Goal: Find specific page/section: Find specific page/section

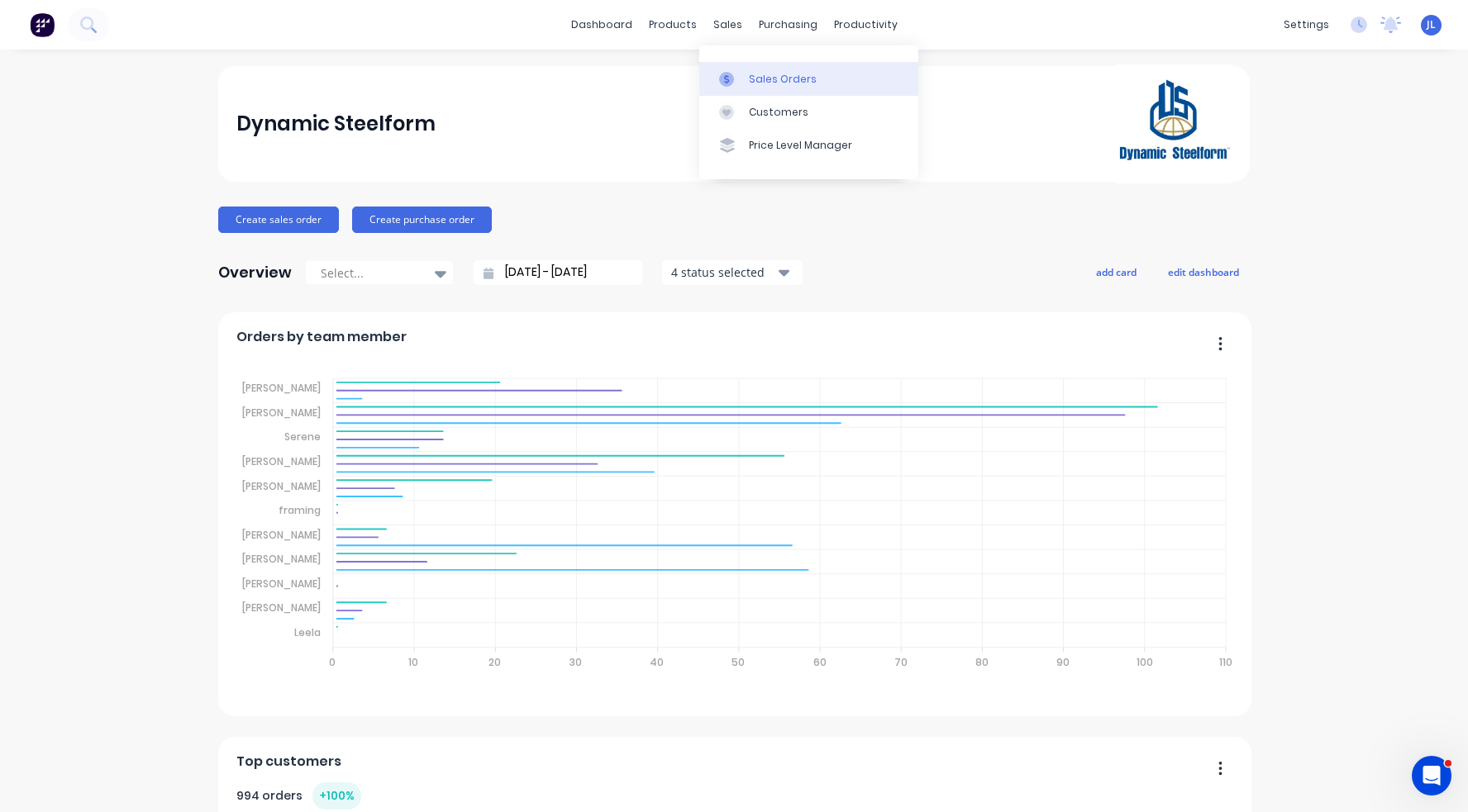
click at [750, 73] on div "Sales Orders" at bounding box center [783, 79] width 68 height 15
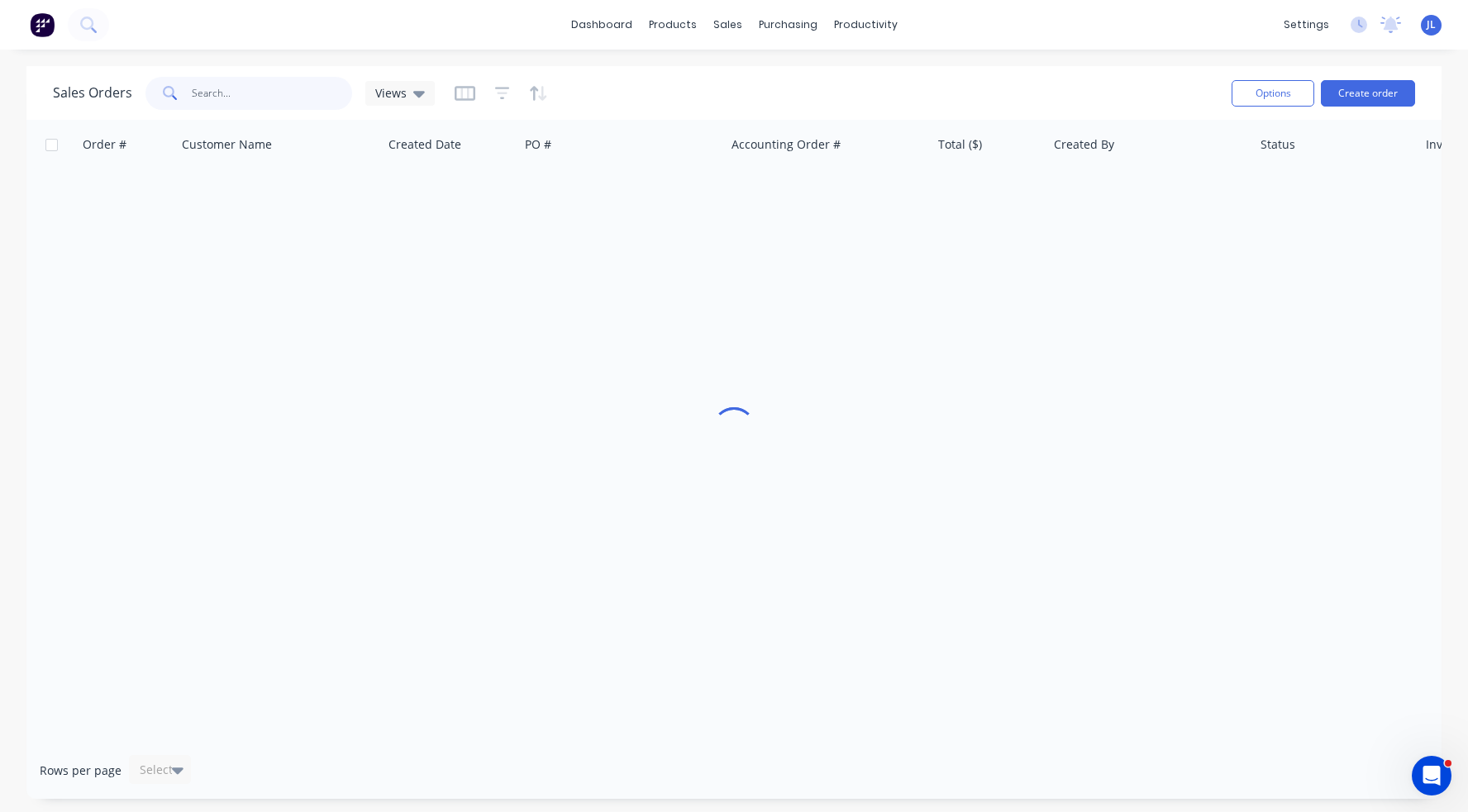
click at [249, 92] on input "text" at bounding box center [272, 93] width 161 height 33
type input "49677"
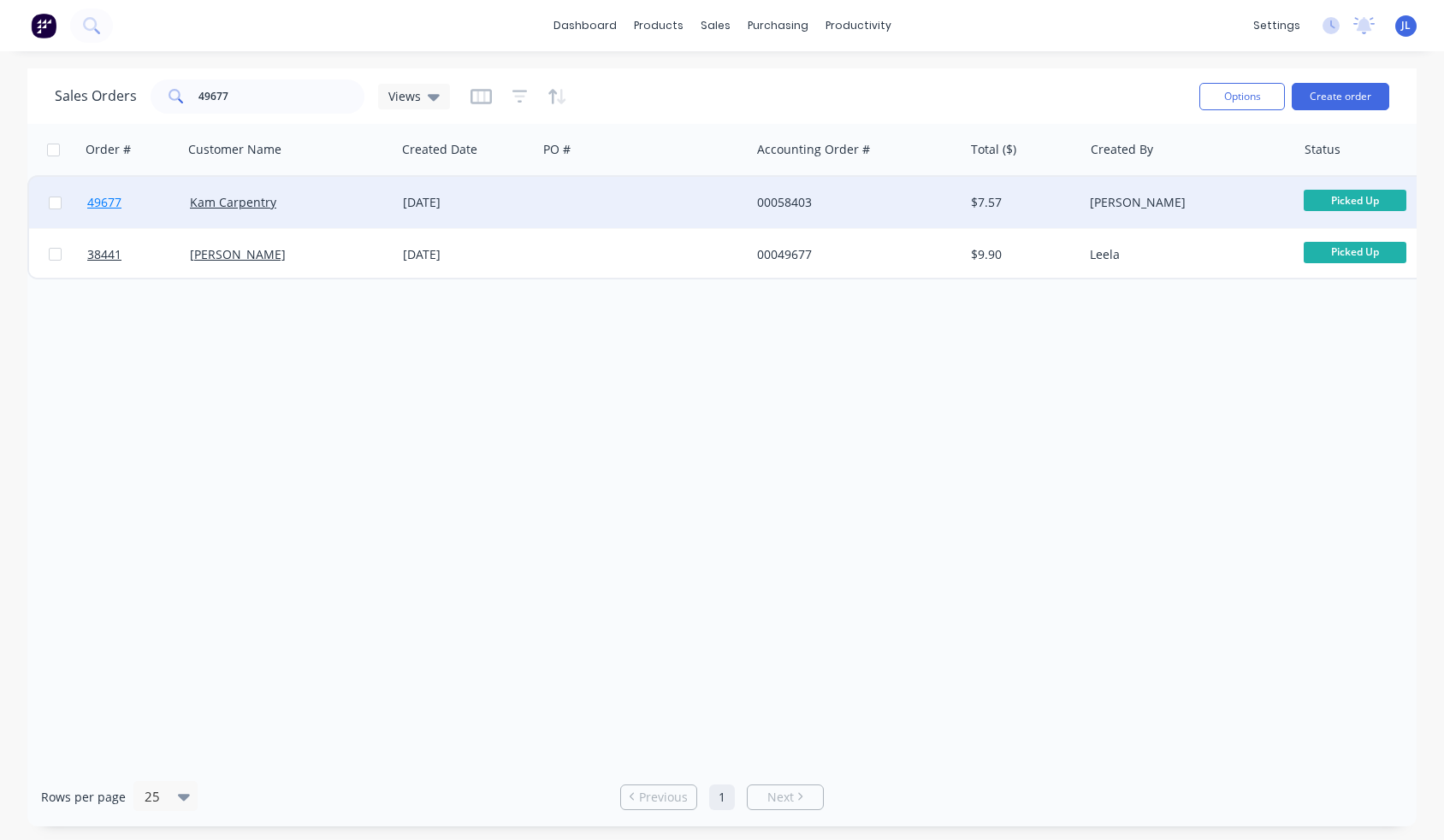
click at [104, 202] on span "49677" at bounding box center [104, 203] width 34 height 17
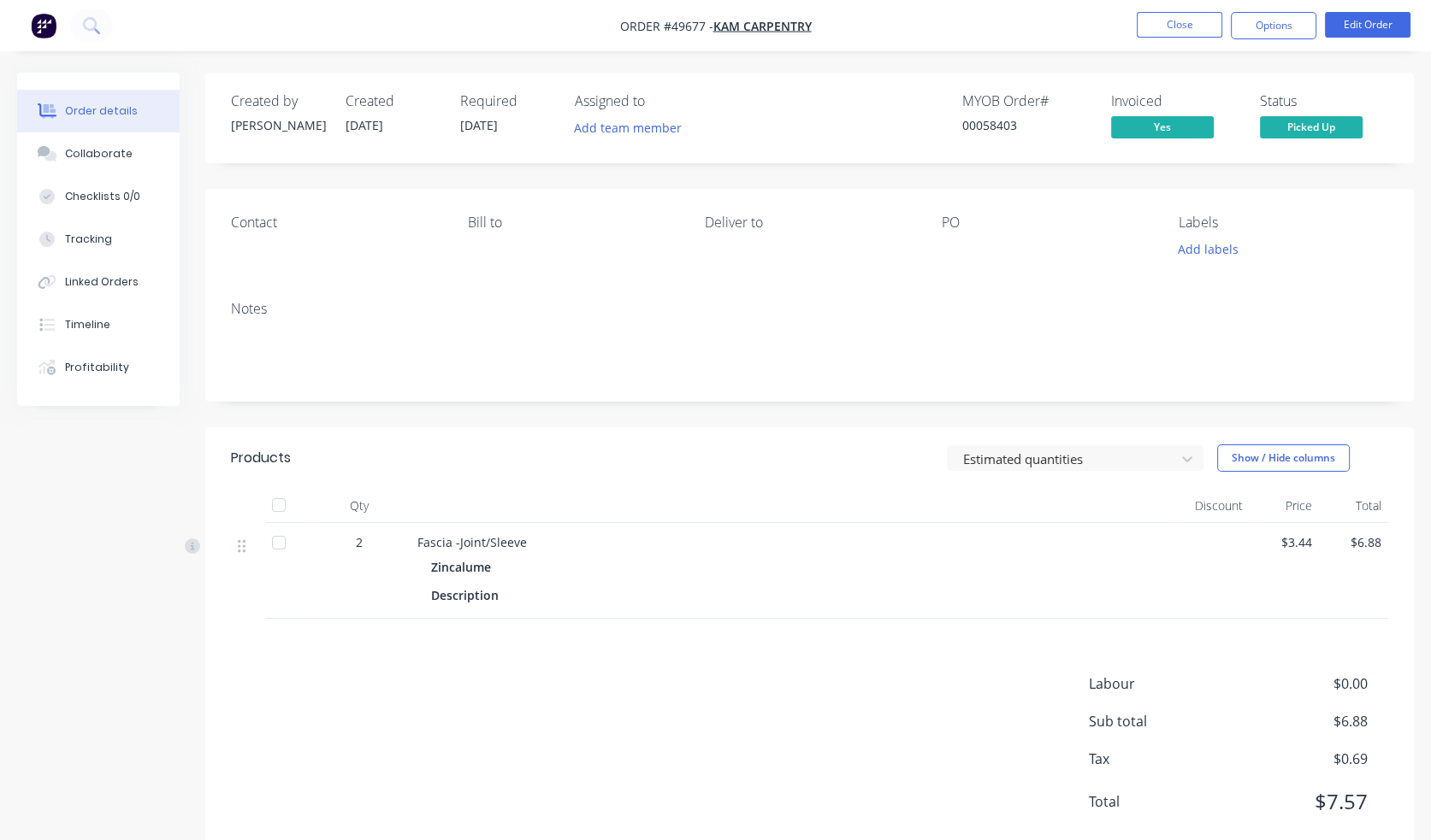
drag, startPoint x: 95, startPoint y: 326, endPoint x: 189, endPoint y: 317, distance: 94.4
click at [98, 327] on div "Timeline" at bounding box center [87, 325] width 45 height 16
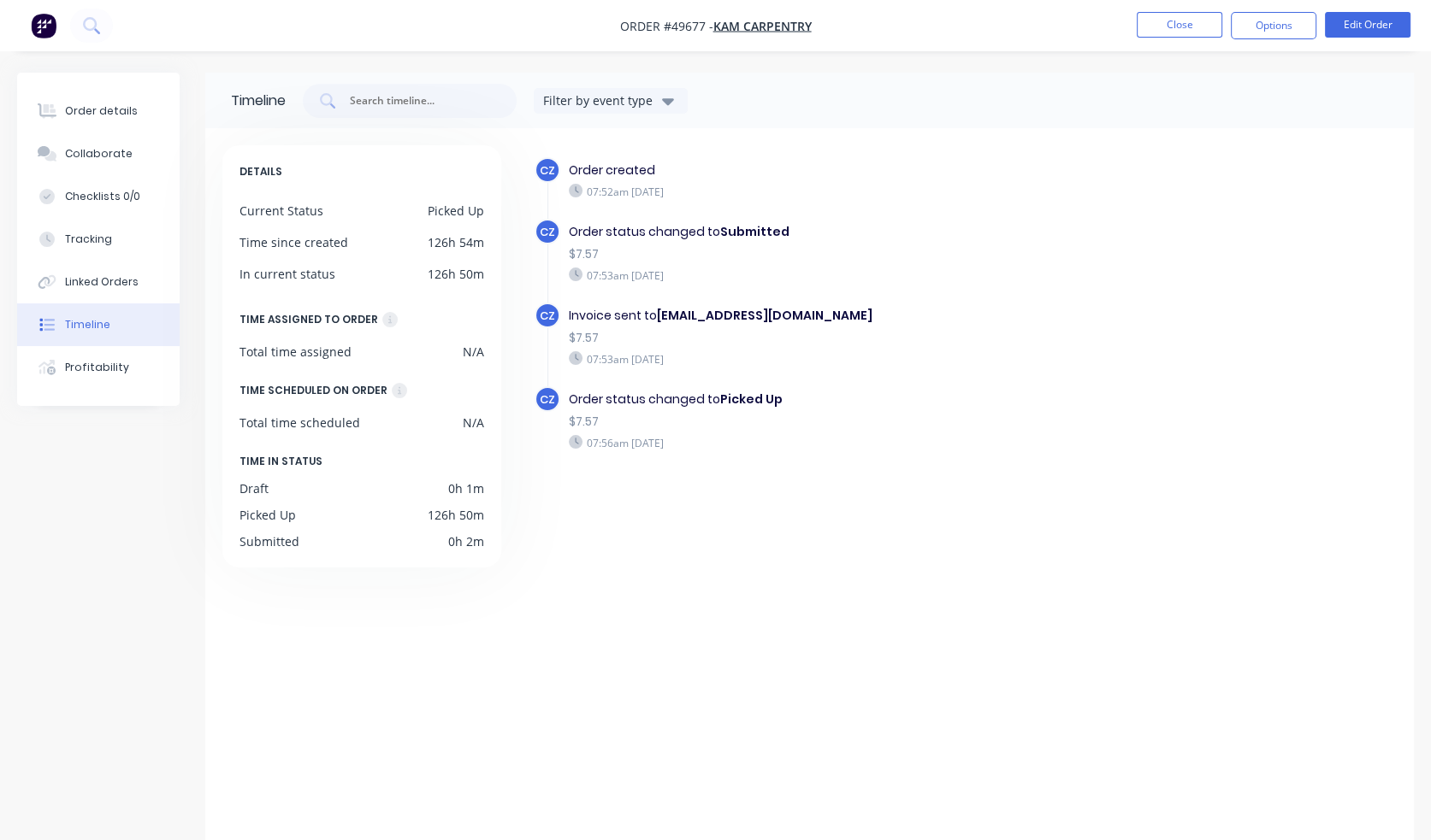
click at [989, 39] on nav "Order #49677 - Kam Carpentry Close Options Edit Order" at bounding box center [716, 25] width 1431 height 51
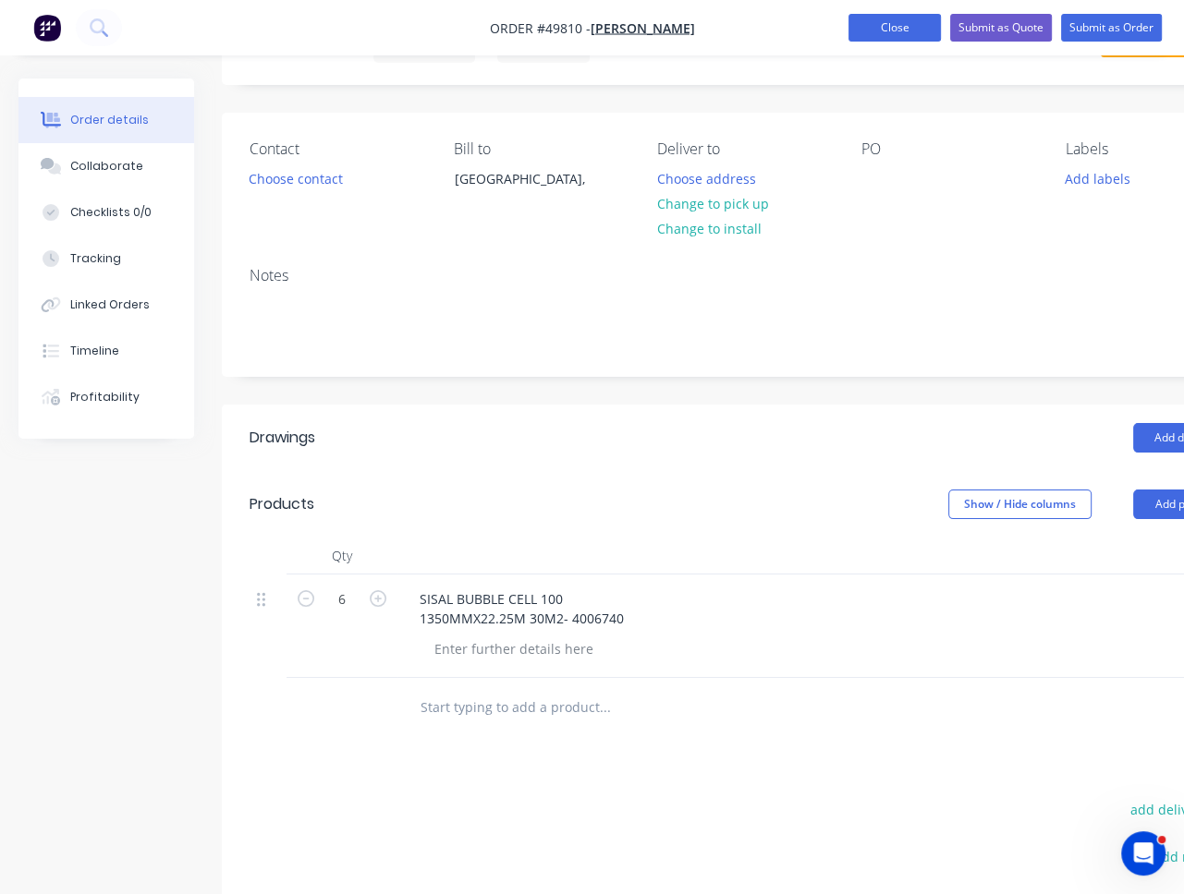
click at [868, 22] on button "Close" at bounding box center [894, 28] width 92 height 28
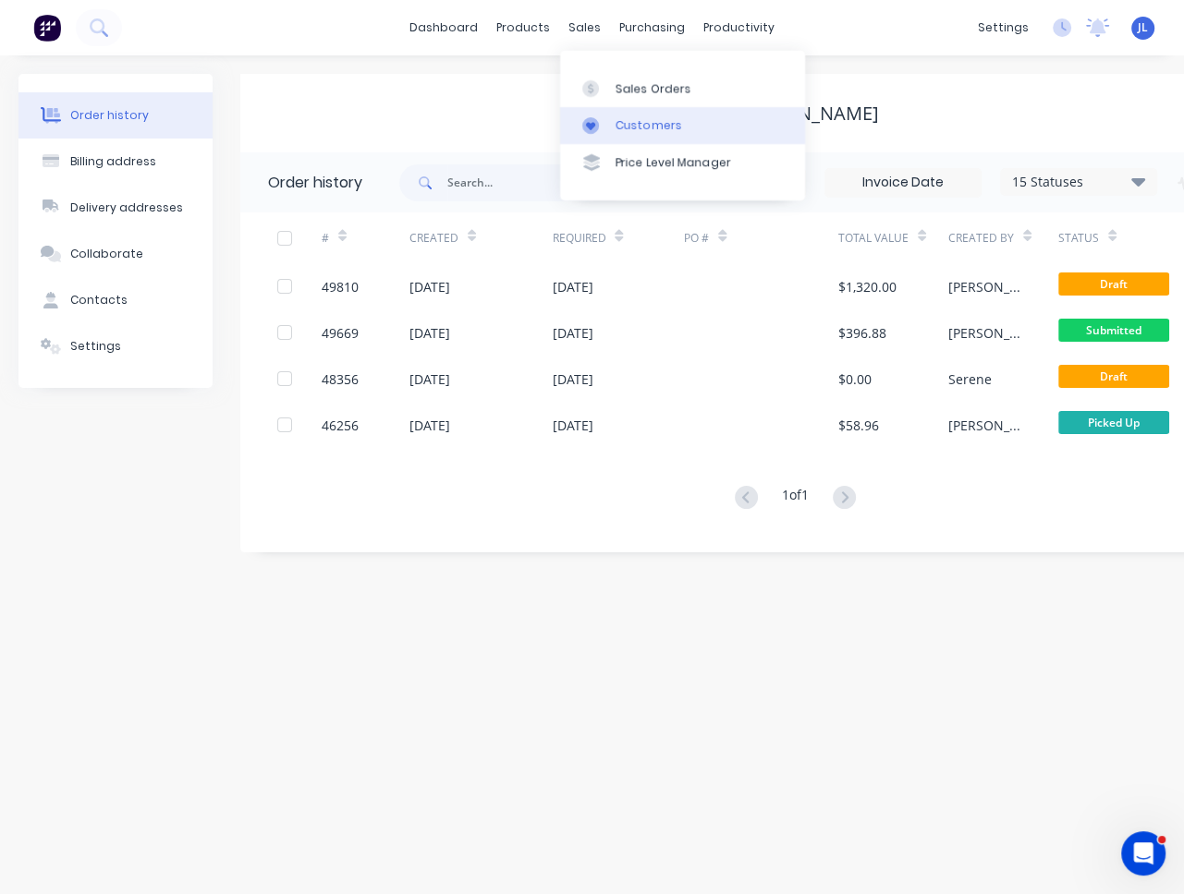
click at [634, 128] on div "Customers" at bounding box center [648, 125] width 67 height 17
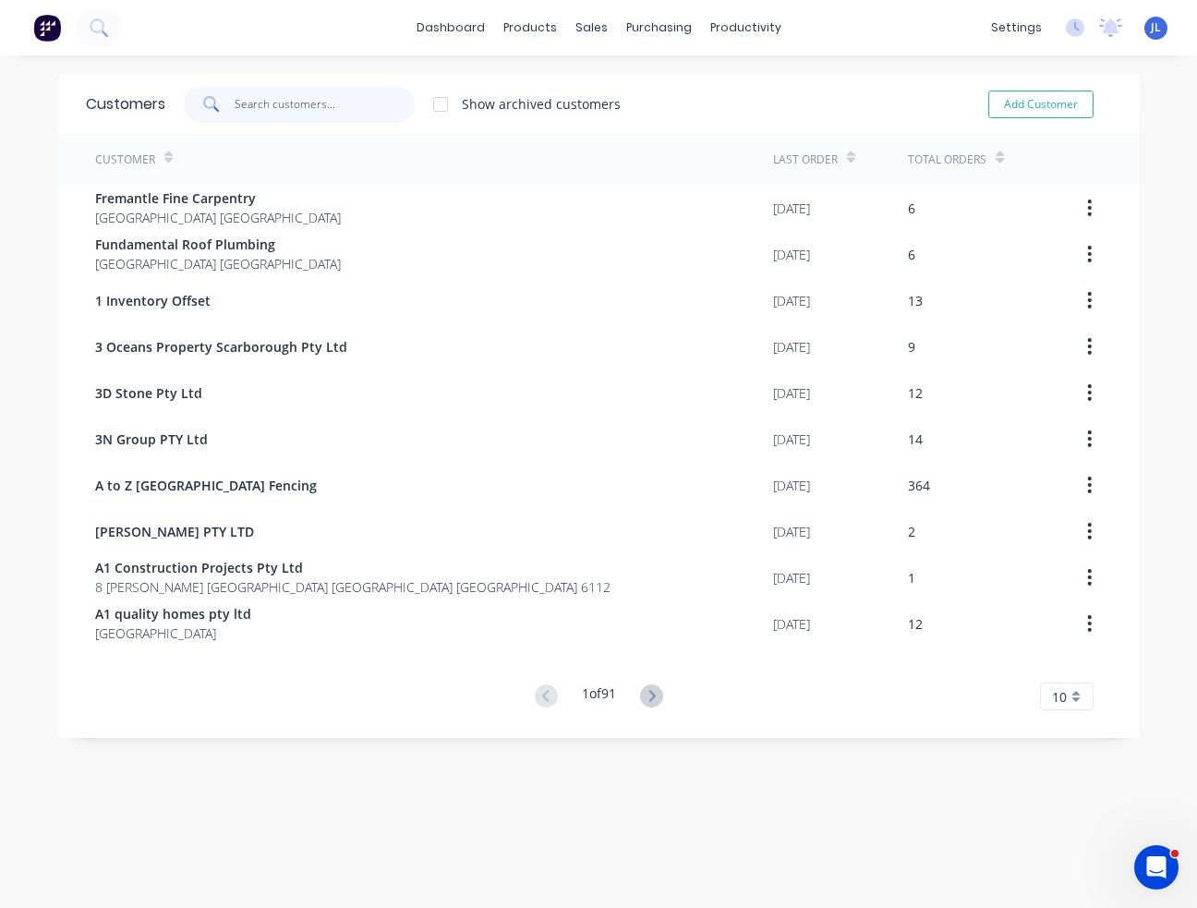
click at [310, 107] on input "text" at bounding box center [325, 104] width 180 height 37
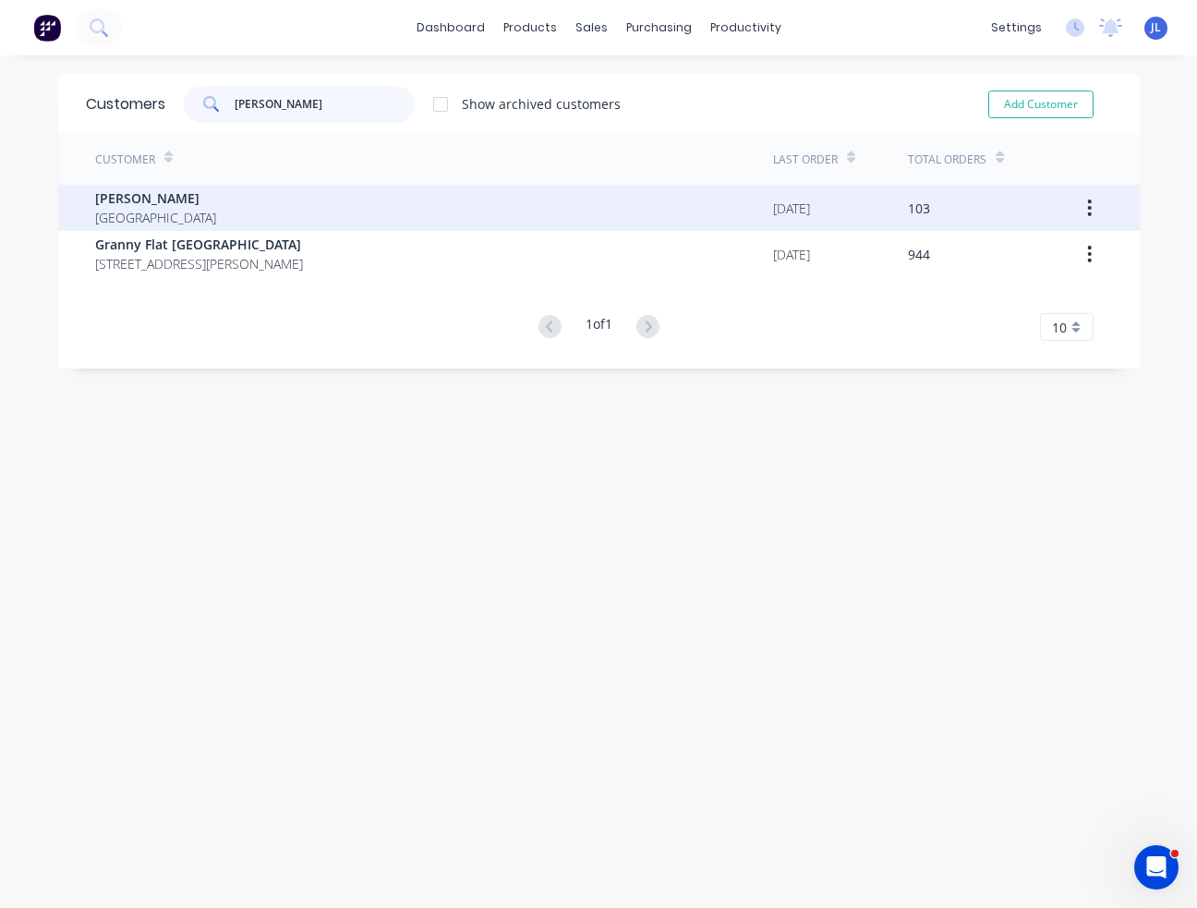
type input "chris"
click at [269, 199] on div "Chris Gu Australia" at bounding box center [434, 208] width 678 height 46
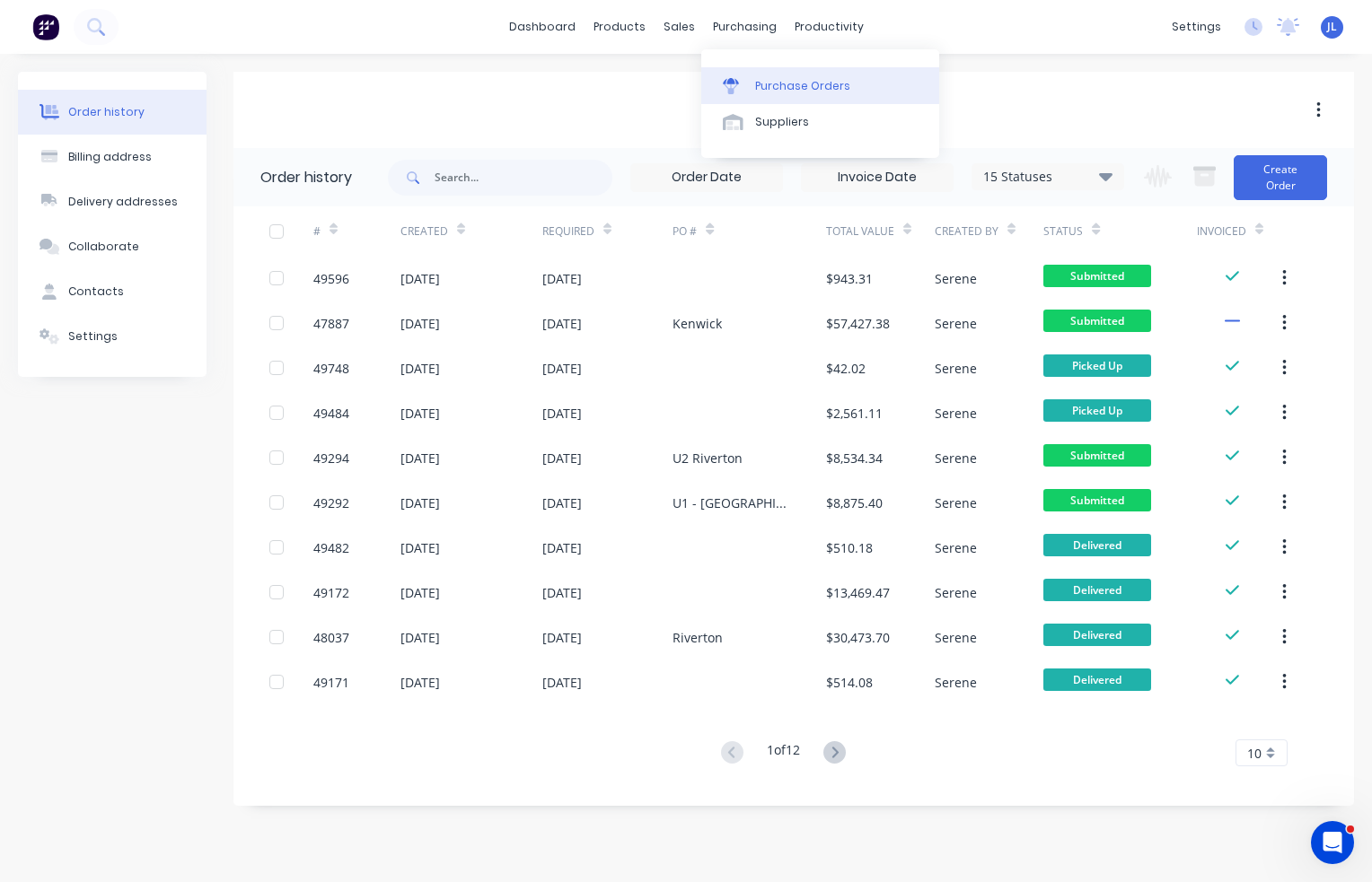
click at [779, 84] on div "Purchase Orders" at bounding box center [803, 85] width 95 height 17
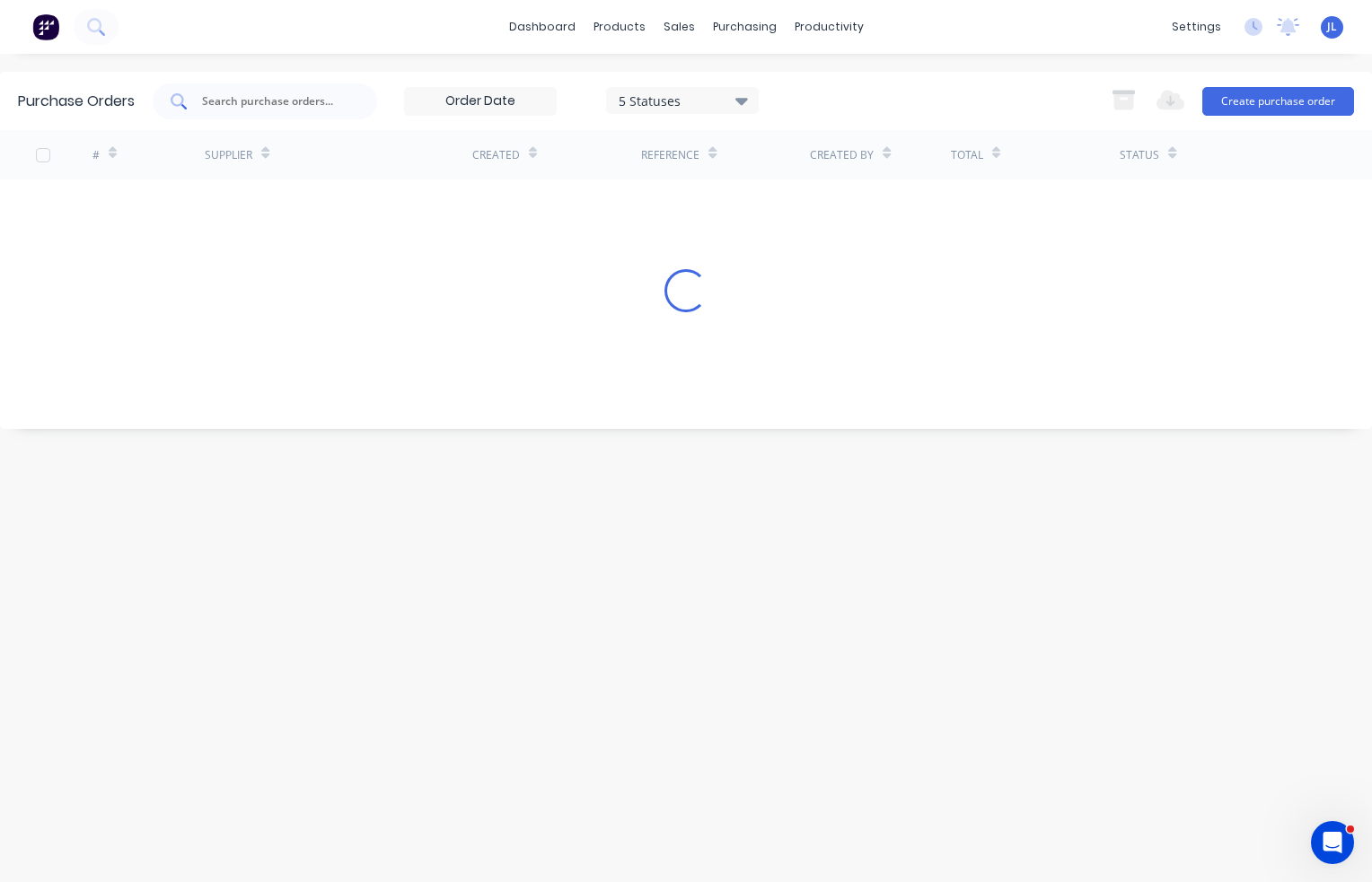
click at [269, 112] on div at bounding box center [264, 101] width 224 height 36
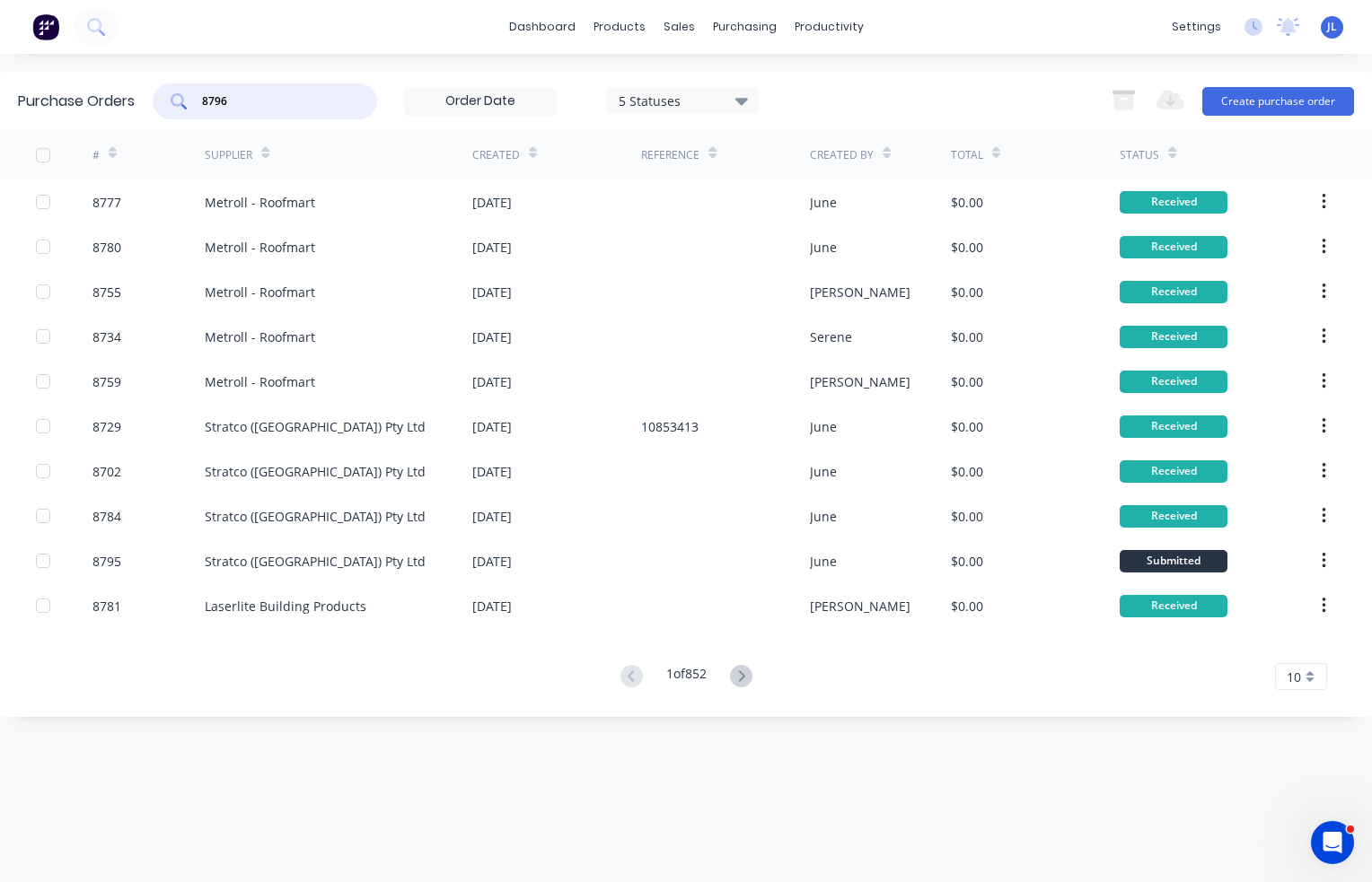
type input "8796"
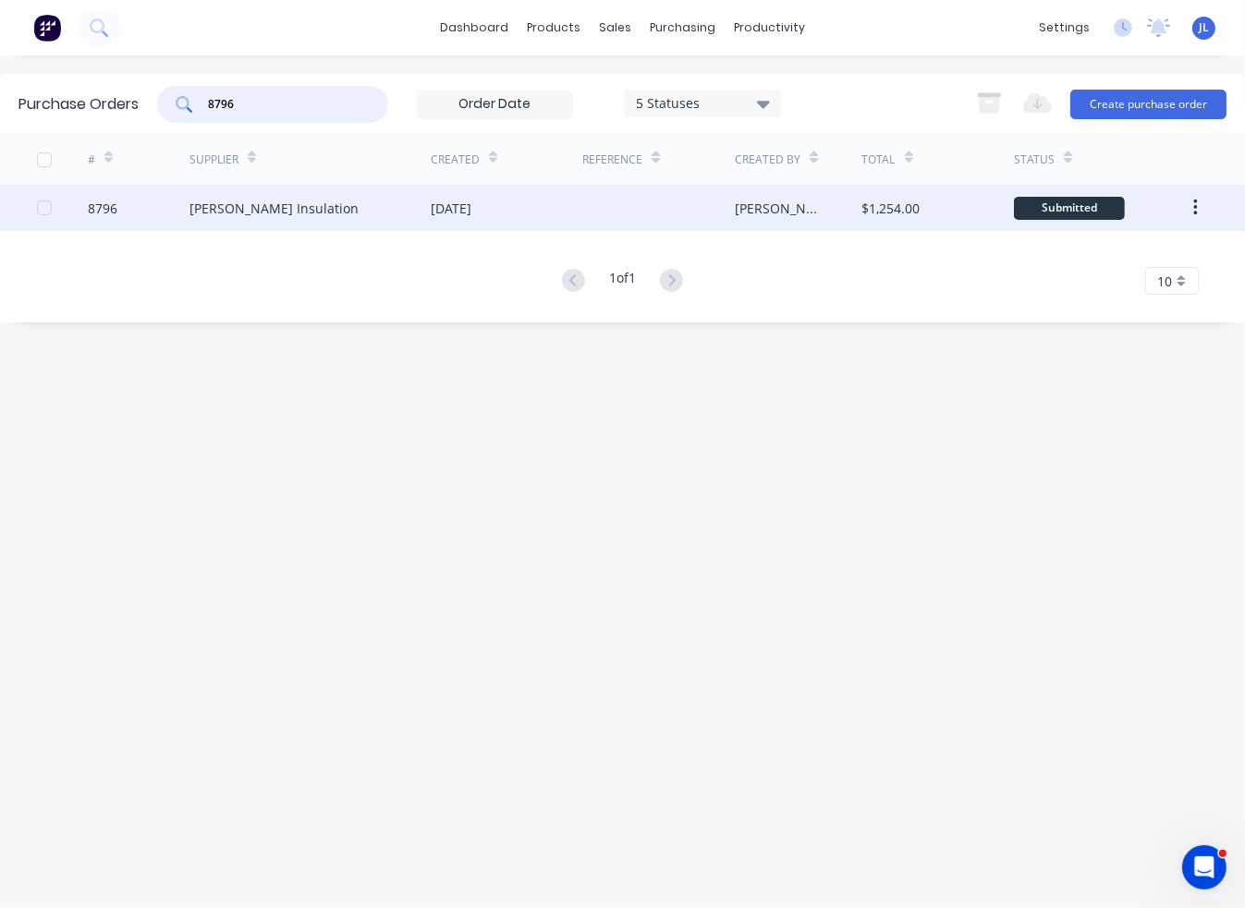
click at [254, 217] on div "Fletcher Insulation" at bounding box center [273, 208] width 169 height 19
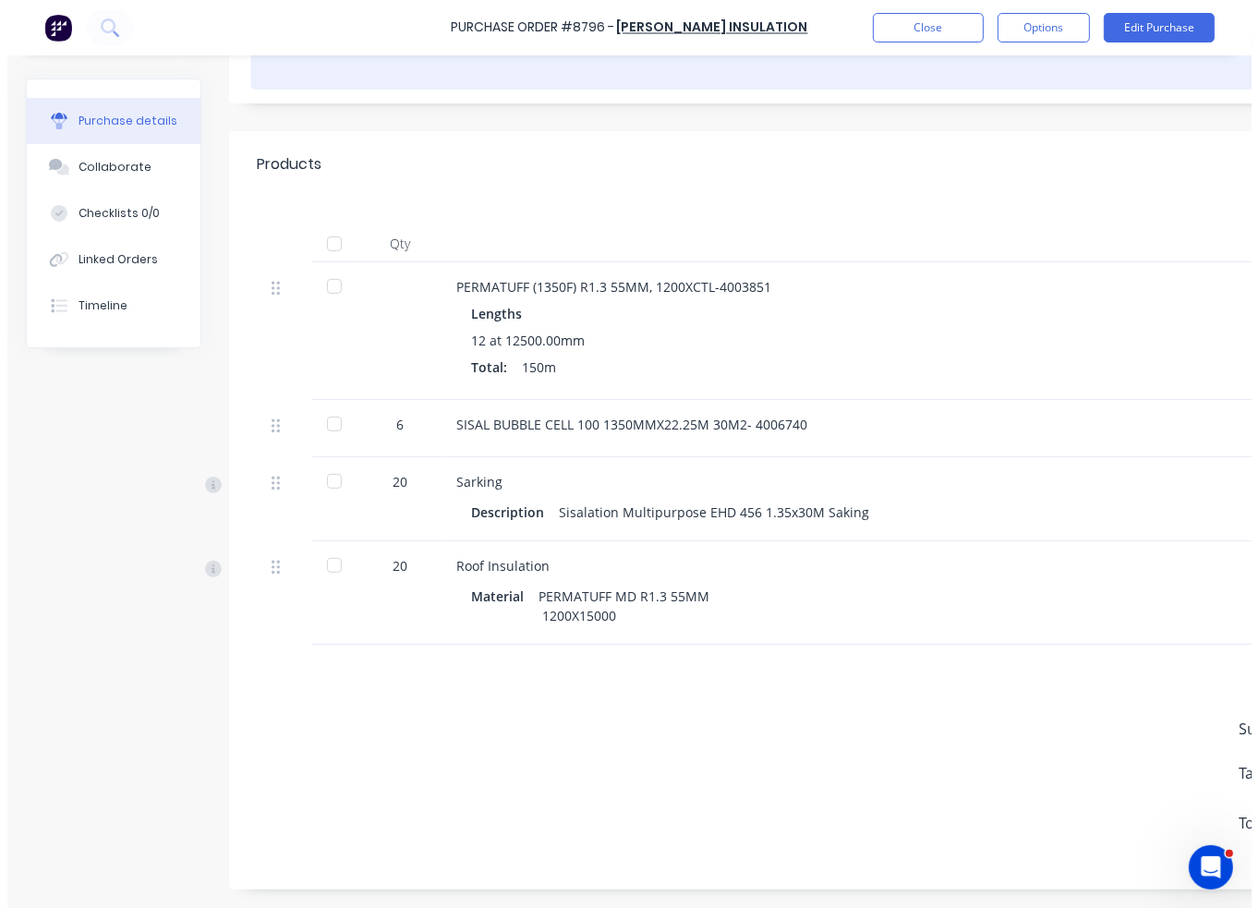
scroll to position [312, 0]
